Goal: Task Accomplishment & Management: Use online tool/utility

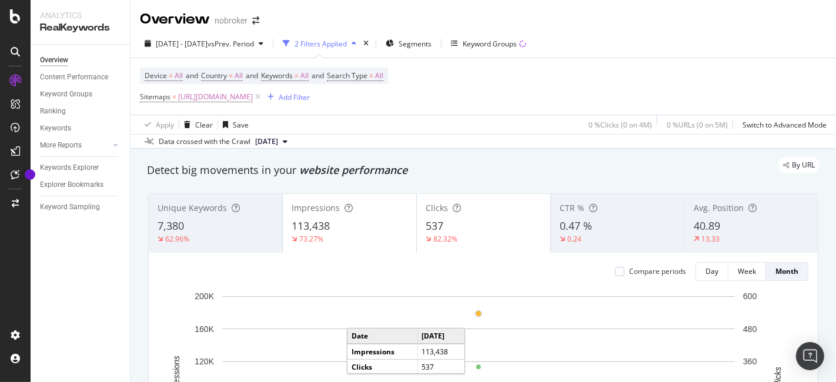
scroll to position [2, 0]
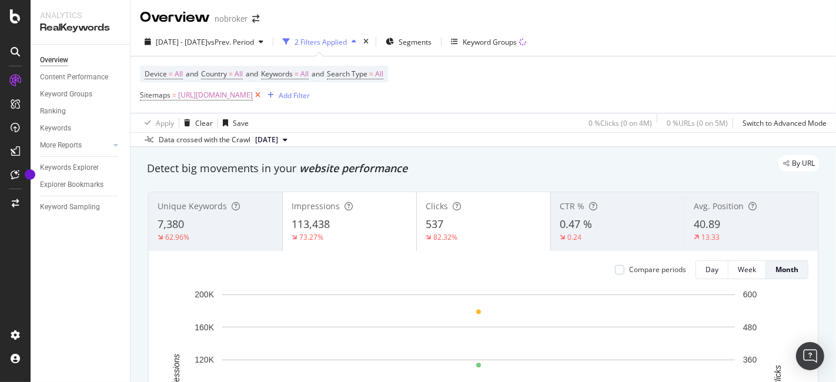
click at [263, 93] on icon at bounding box center [258, 95] width 10 height 12
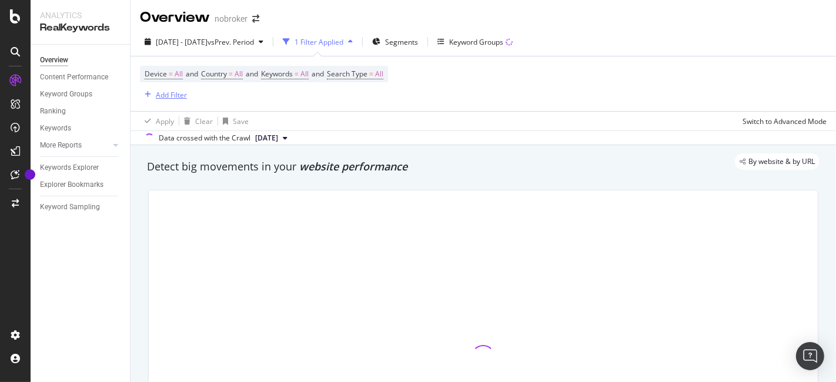
click at [181, 93] on div "Add Filter" at bounding box center [171, 95] width 31 height 10
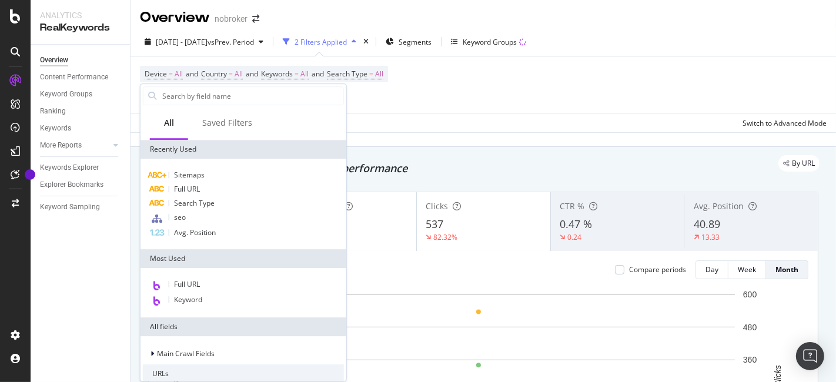
click at [550, 105] on div "Device = All and Country = All and Keywords = All and Search Type = All Sitemap…" at bounding box center [483, 84] width 686 height 56
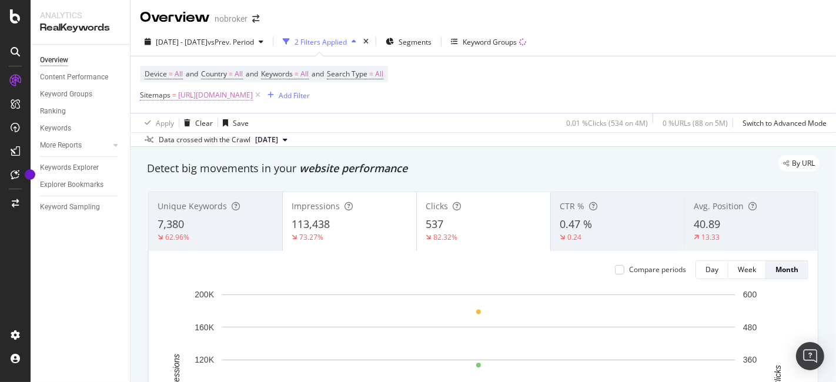
click at [253, 91] on span "[URL][DOMAIN_NAME]" at bounding box center [215, 95] width 75 height 16
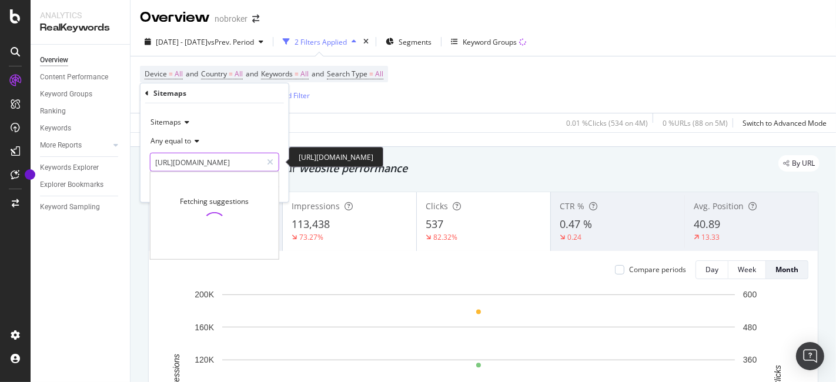
click at [235, 156] on input "[URL][DOMAIN_NAME]" at bounding box center [205, 162] width 111 height 19
paste input "interior-desig"
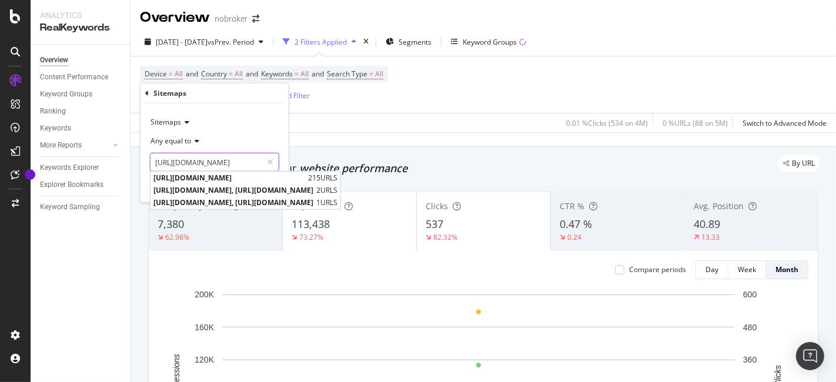
type input "[URL][DOMAIN_NAME]"
click at [284, 179] on span "[URL][DOMAIN_NAME]" at bounding box center [229, 178] width 152 height 10
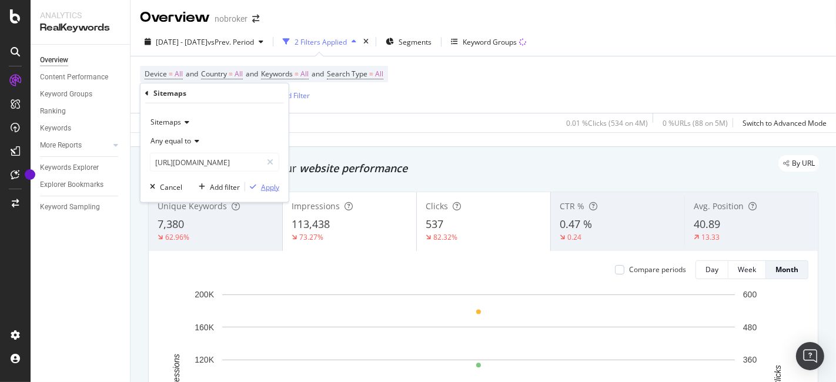
click at [266, 185] on div "Apply" at bounding box center [270, 187] width 18 height 10
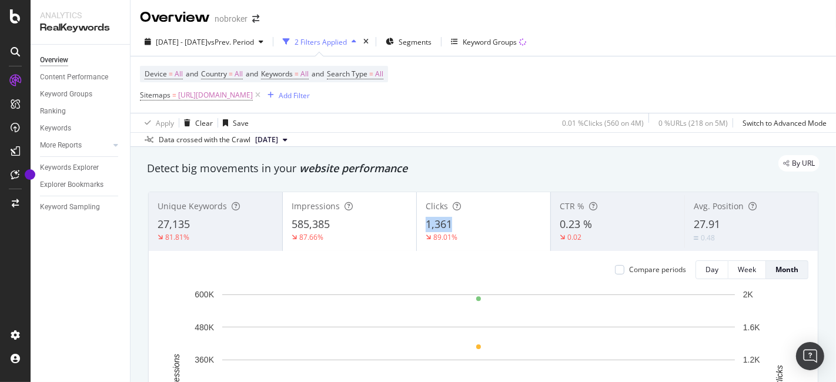
drag, startPoint x: 453, startPoint y: 222, endPoint x: 415, endPoint y: 223, distance: 37.6
click at [417, 223] on div "Clicks 1,361 89.01%" at bounding box center [483, 221] width 133 height 53
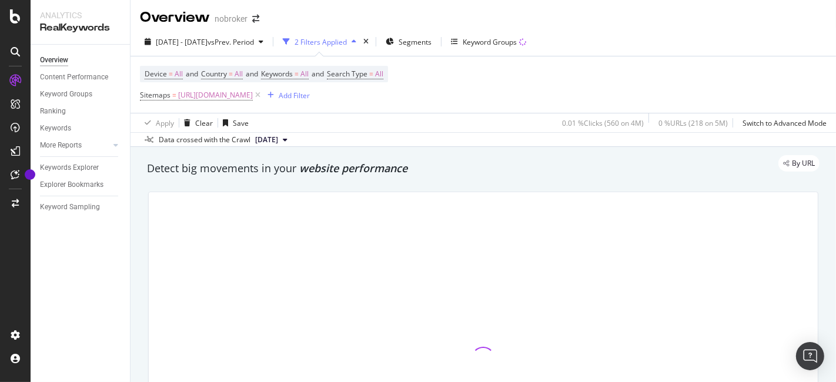
copy span "1,361"
